Goal: Information Seeking & Learning: Learn about a topic

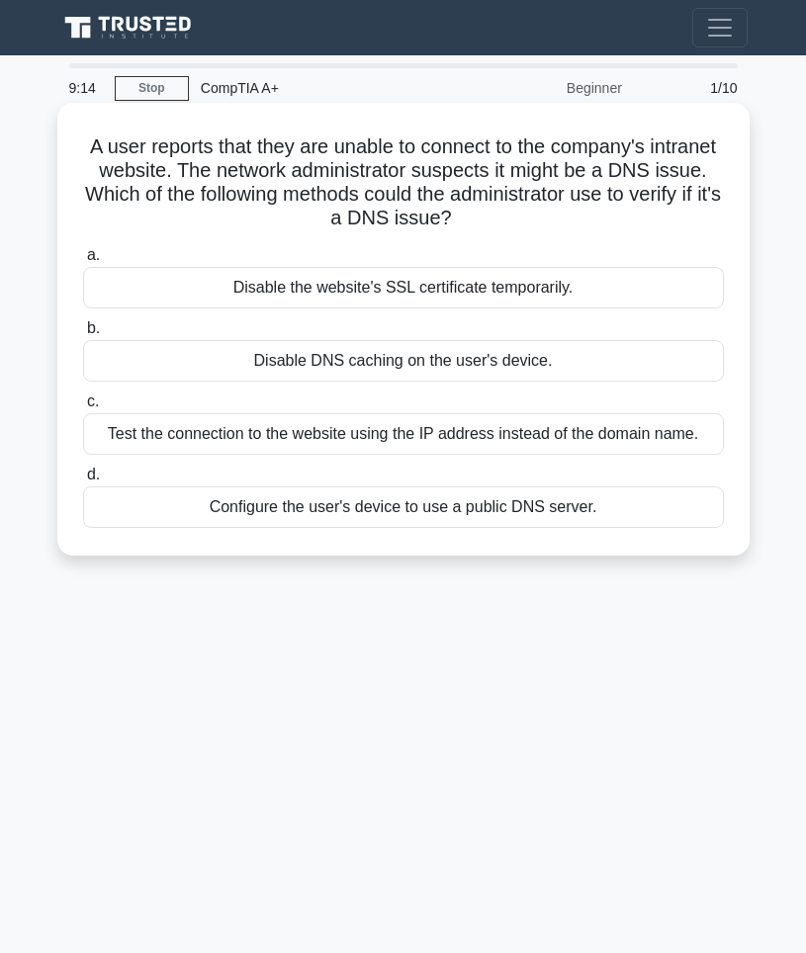
click at [460, 440] on div "Test the connection to the website using the IP address instead of the domain n…" at bounding box center [403, 434] width 641 height 42
click at [83, 408] on input "c. Test the connection to the website using the IP address instead of the domai…" at bounding box center [83, 402] width 0 height 13
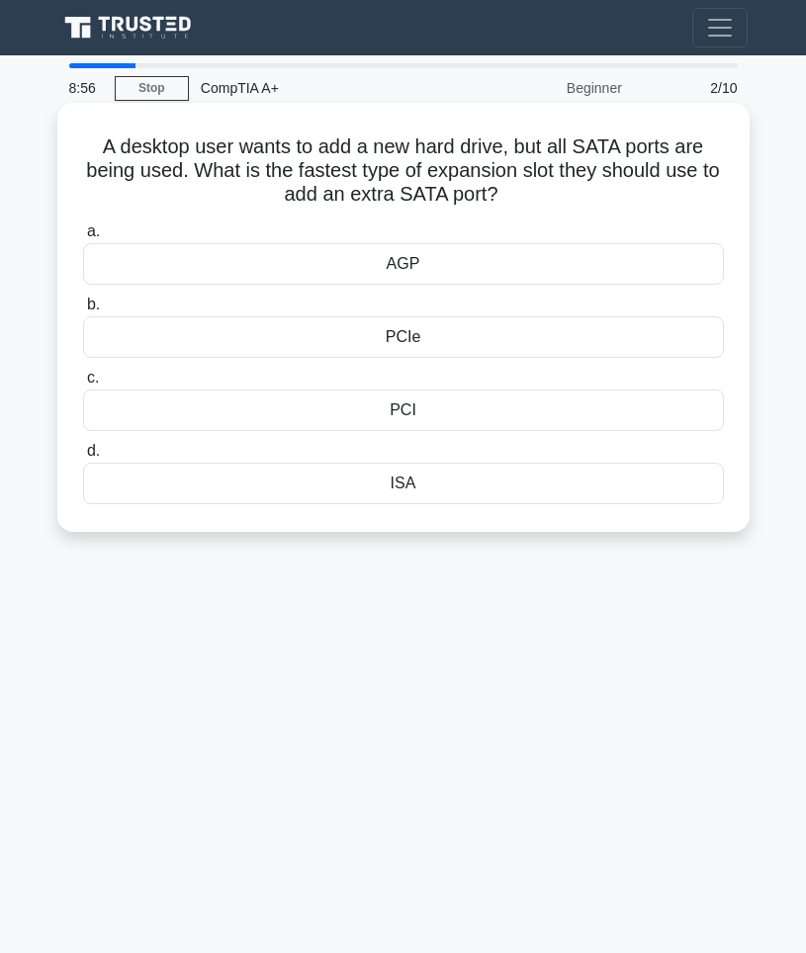
drag, startPoint x: 578, startPoint y: 265, endPoint x: 565, endPoint y: 270, distance: 14.7
drag, startPoint x: 565, startPoint y: 270, endPoint x: 539, endPoint y: 221, distance: 55.7
click at [539, 221] on label "a. AGP" at bounding box center [403, 252] width 641 height 65
click at [83, 225] on input "a. AGP" at bounding box center [83, 231] width 0 height 13
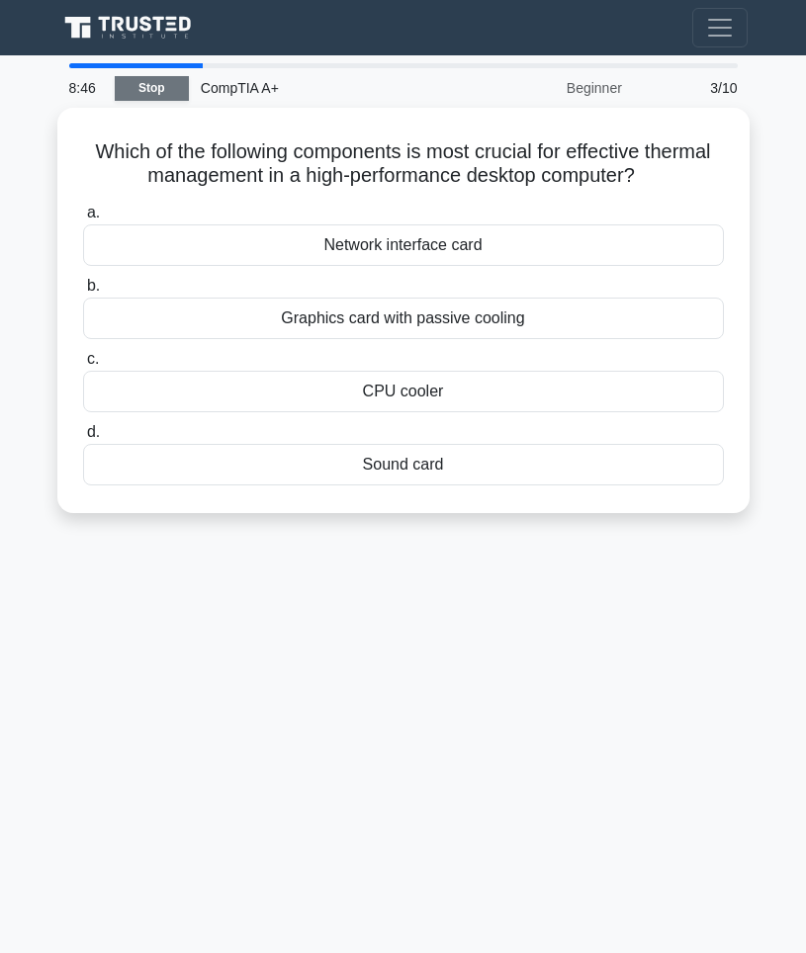
click at [162, 90] on link "Stop" at bounding box center [152, 88] width 74 height 25
